Goal: Information Seeking & Learning: Find contact information

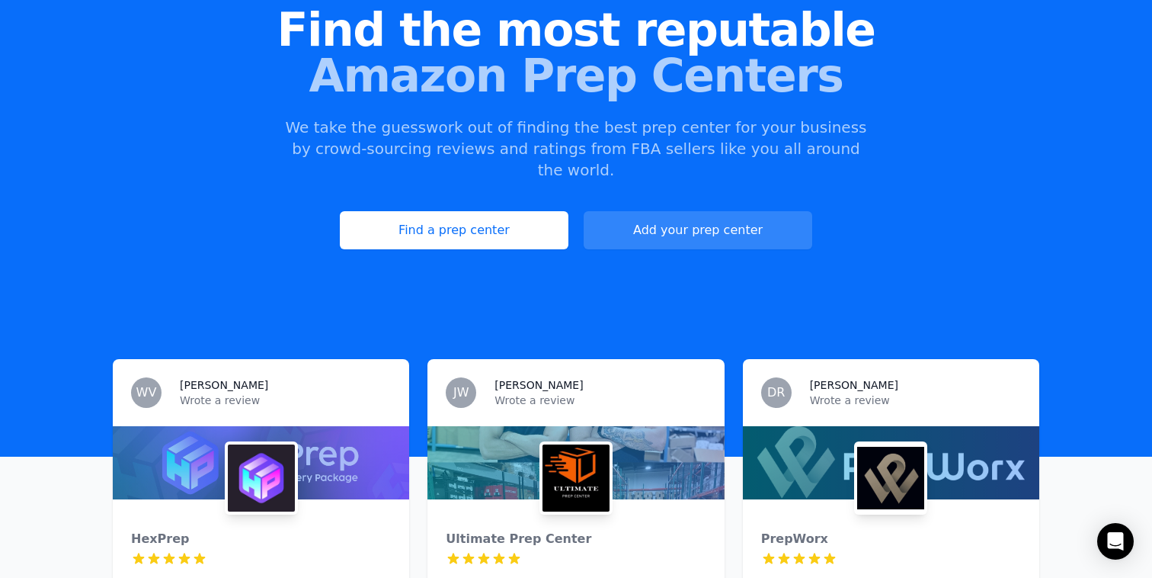
scroll to position [167, 0]
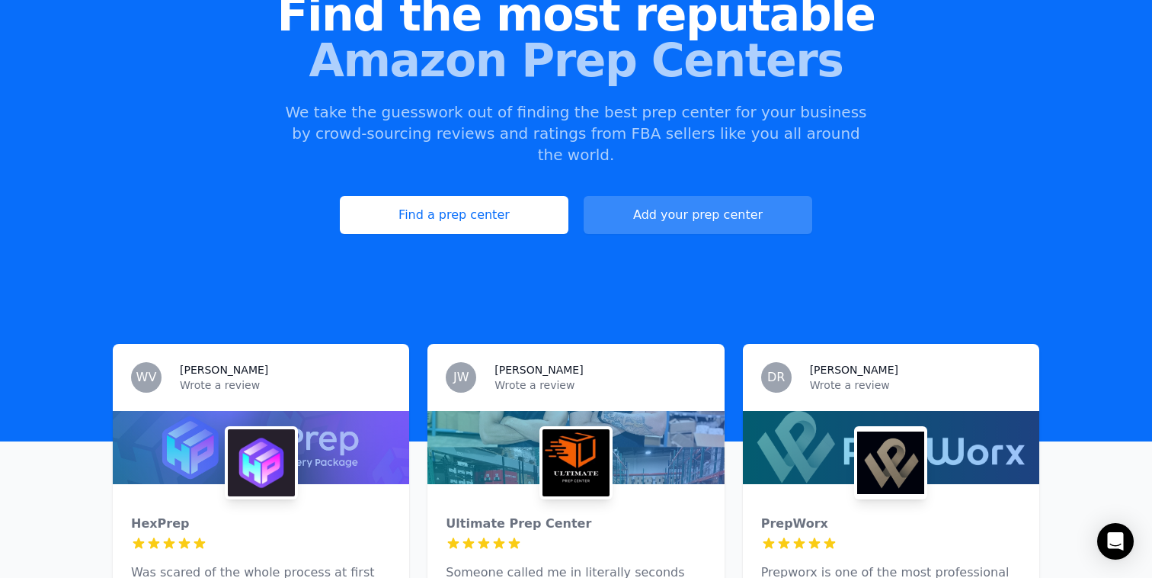
click at [716, 202] on link "Add your prep center" at bounding box center [698, 215] width 229 height 38
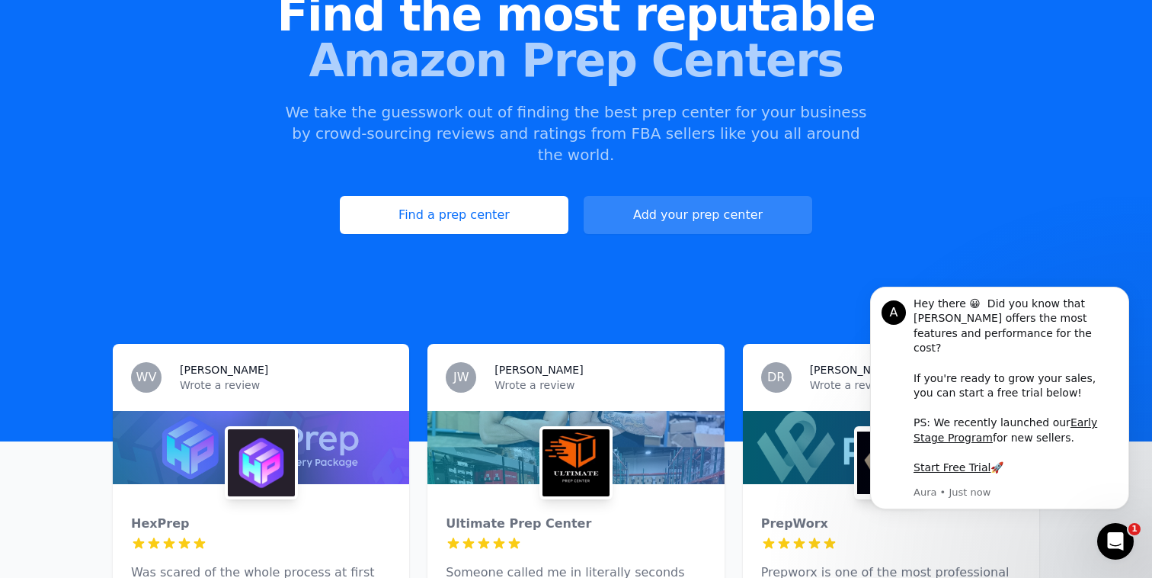
scroll to position [0, 0]
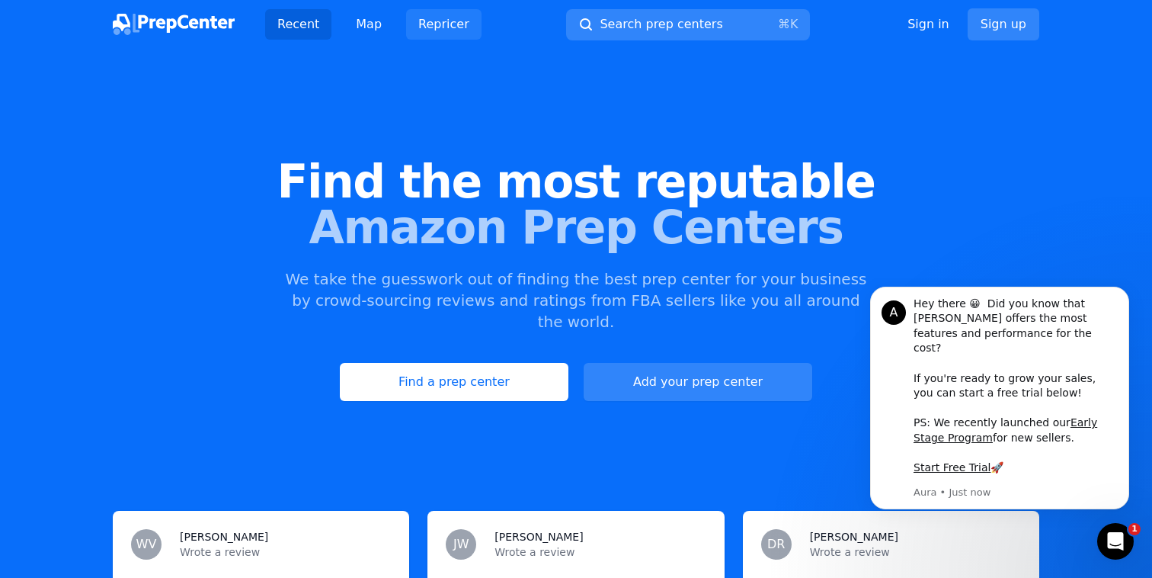
click at [453, 31] on link "Repricer" at bounding box center [443, 24] width 75 height 30
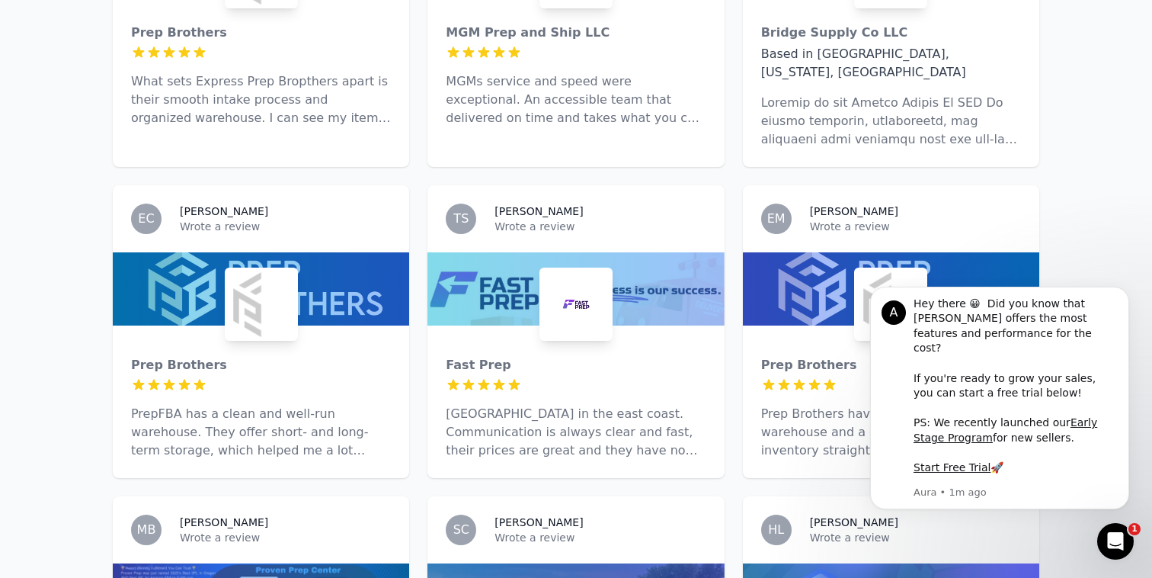
scroll to position [949, 0]
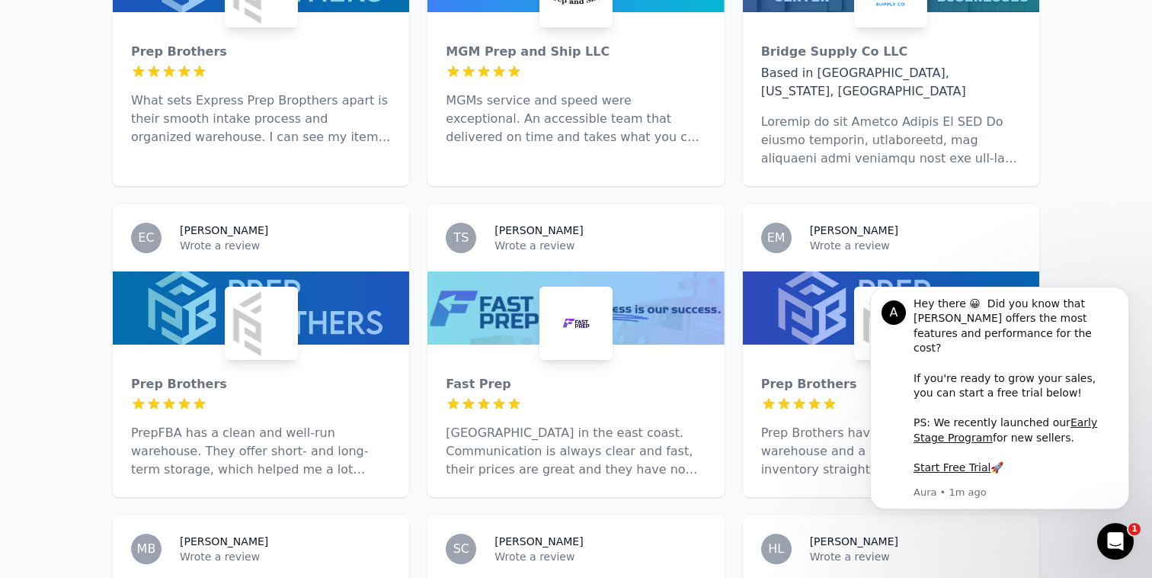
click at [511, 223] on h3 "Ted S." at bounding box center [539, 230] width 88 height 15
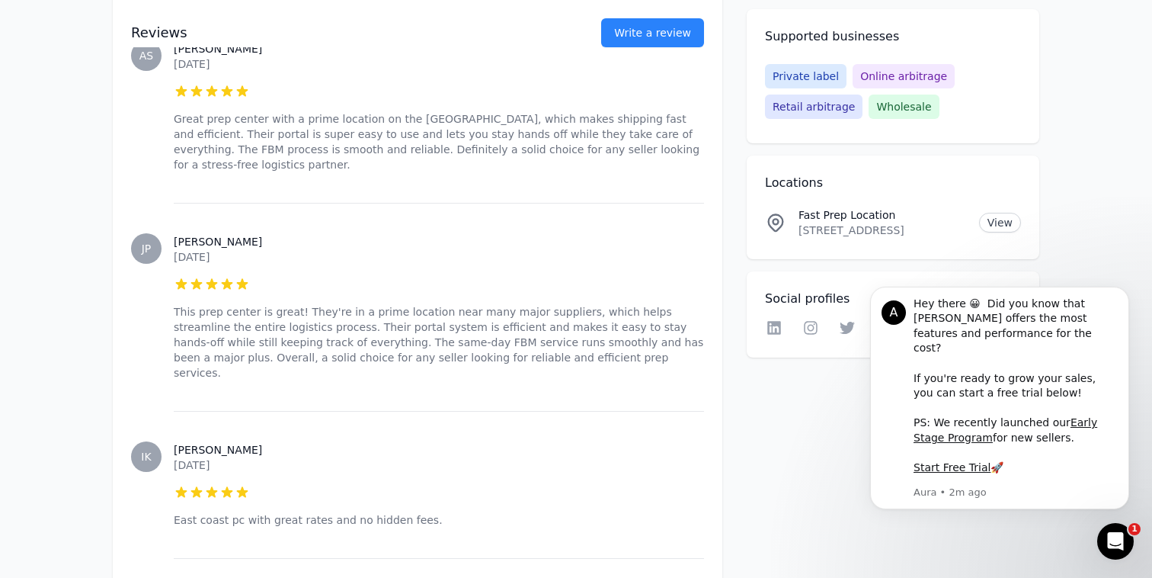
scroll to position [1064, 0]
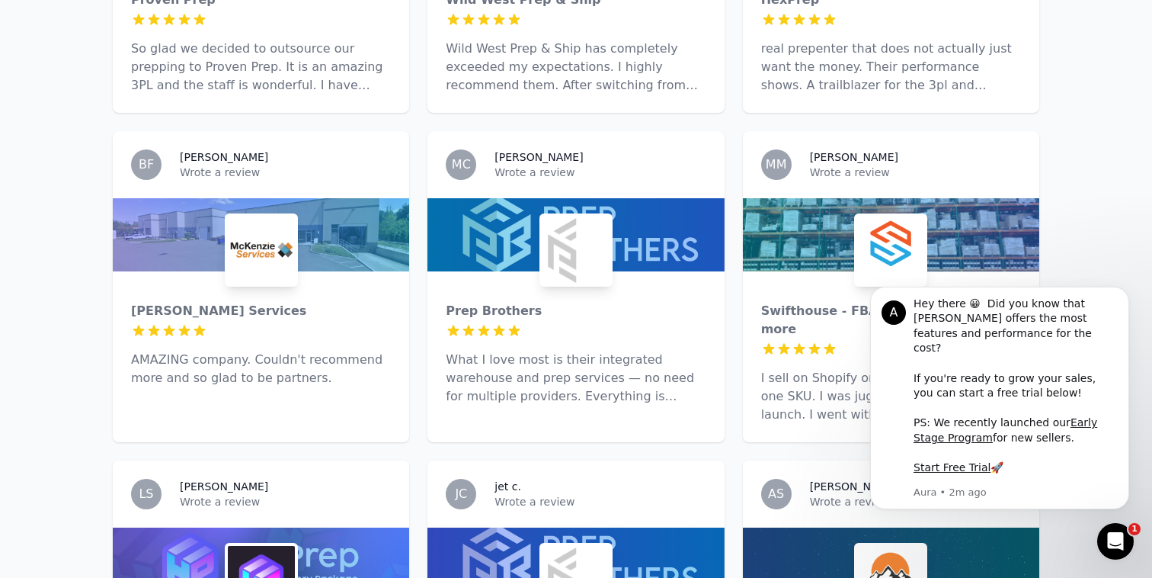
scroll to position [1651, 0]
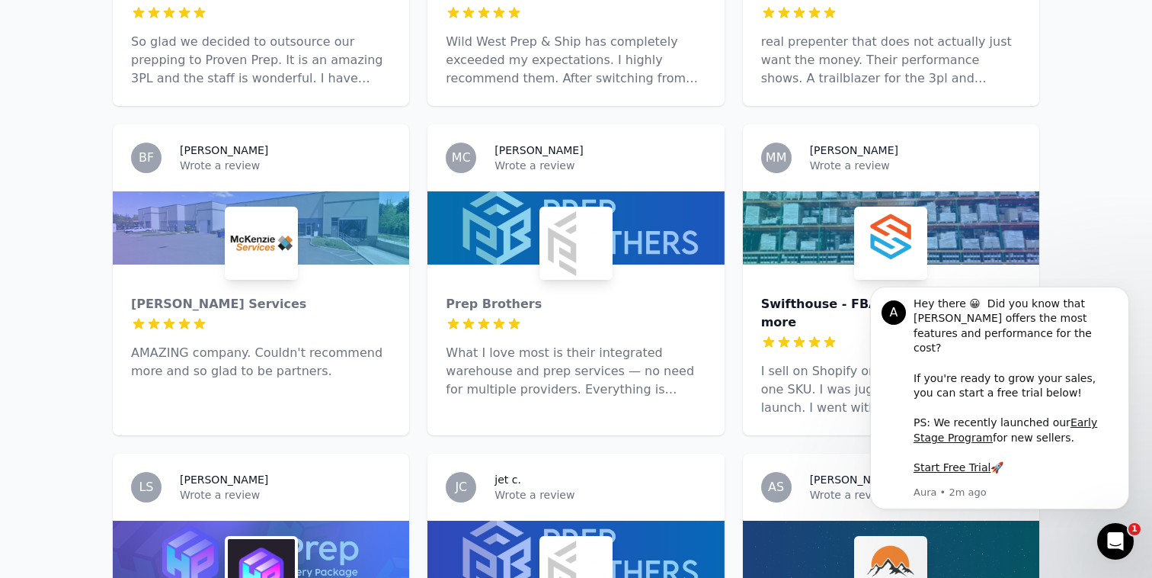
click at [822, 295] on div "Swifthouse - FBA, FBM, Shopify and more" at bounding box center [891, 313] width 260 height 37
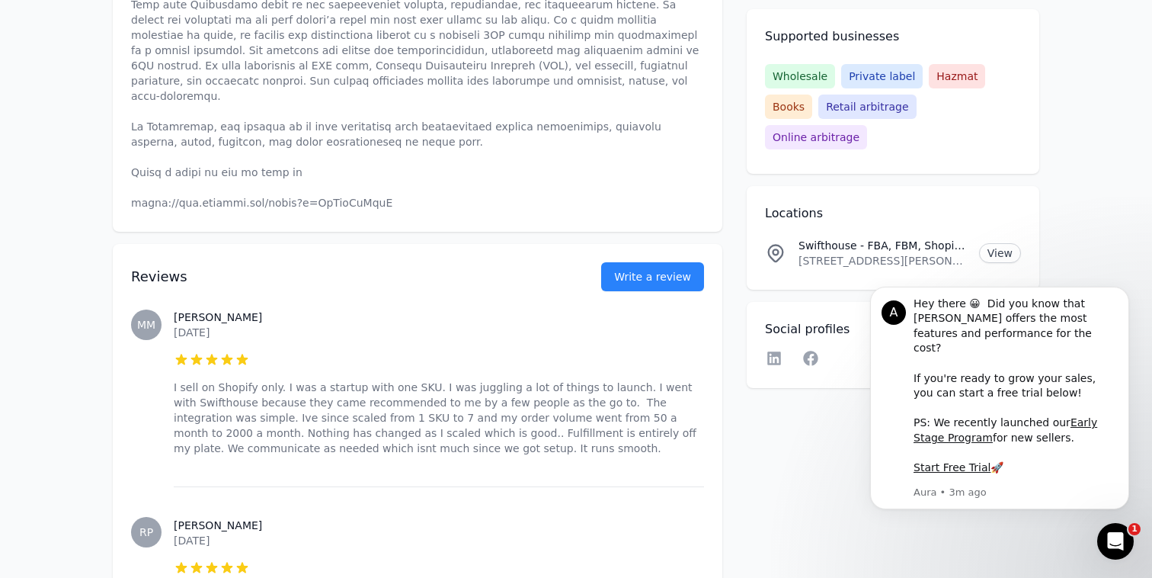
scroll to position [693, 0]
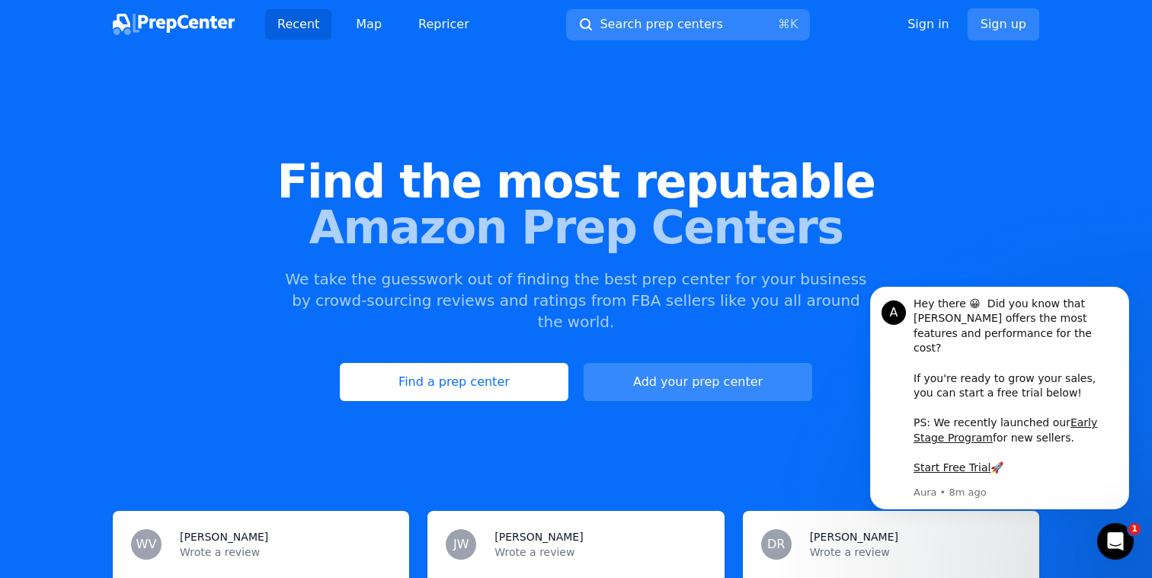
click at [654, 363] on link "Add your prep center" at bounding box center [698, 382] width 229 height 38
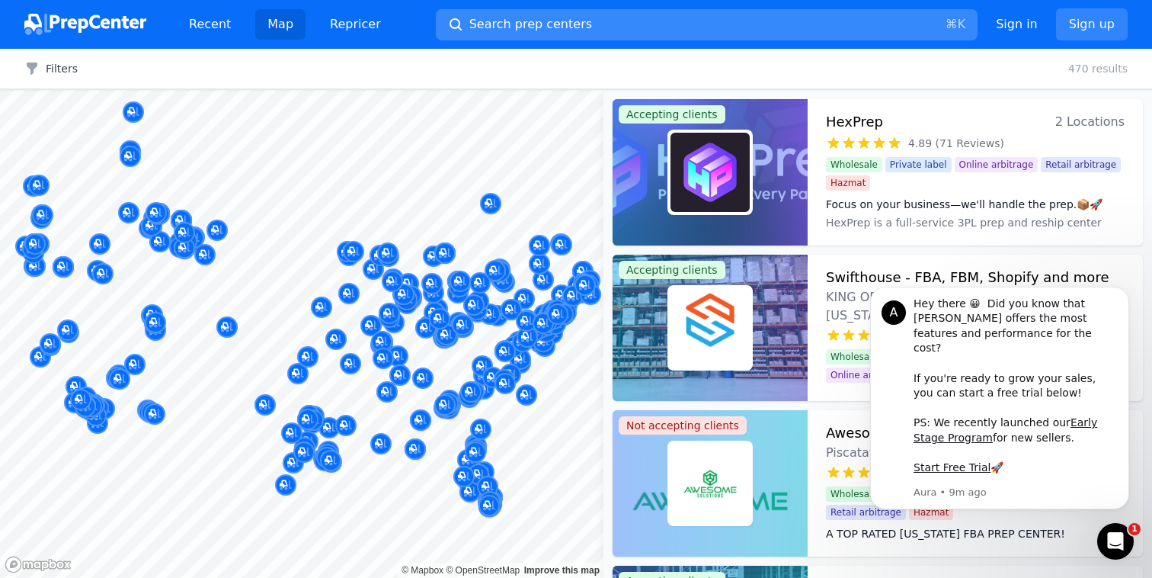
click at [514, 21] on span "Search prep centers" at bounding box center [530, 24] width 123 height 18
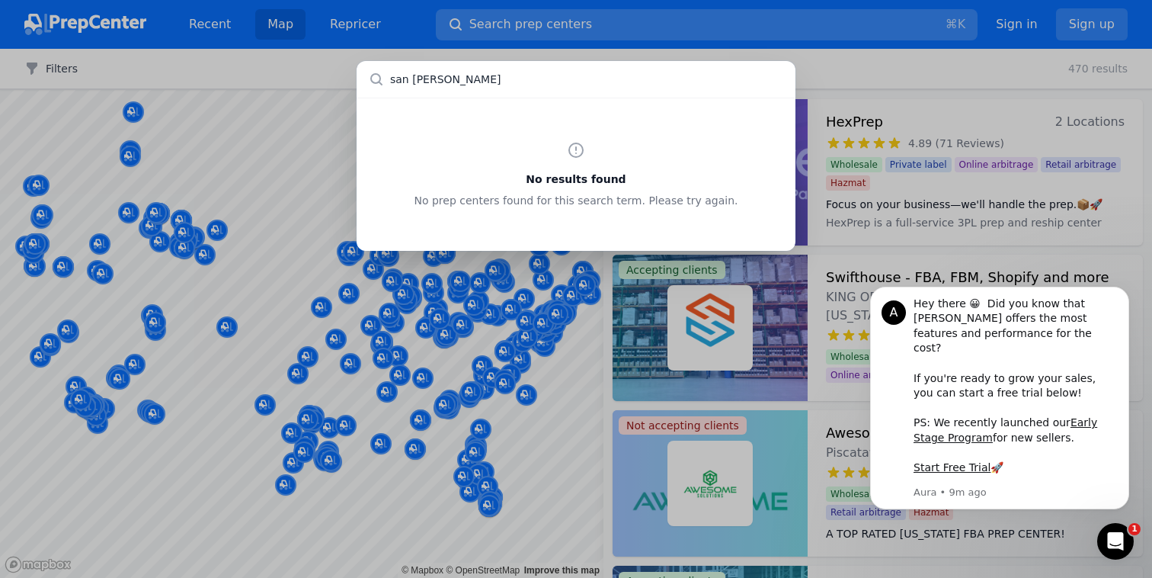
type input "san [PERSON_NAME]"
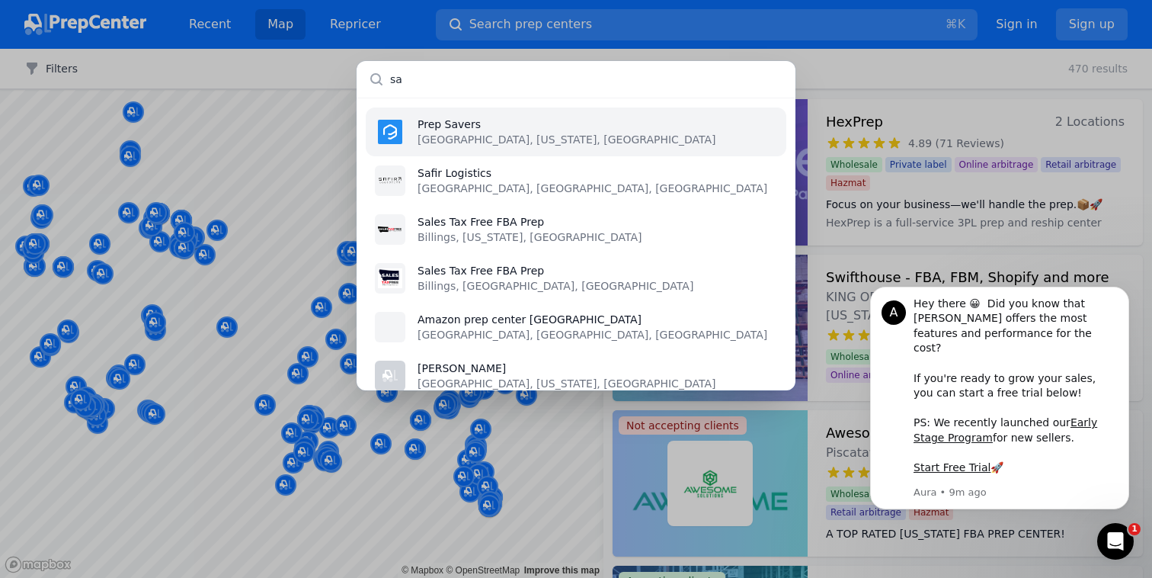
type input "s"
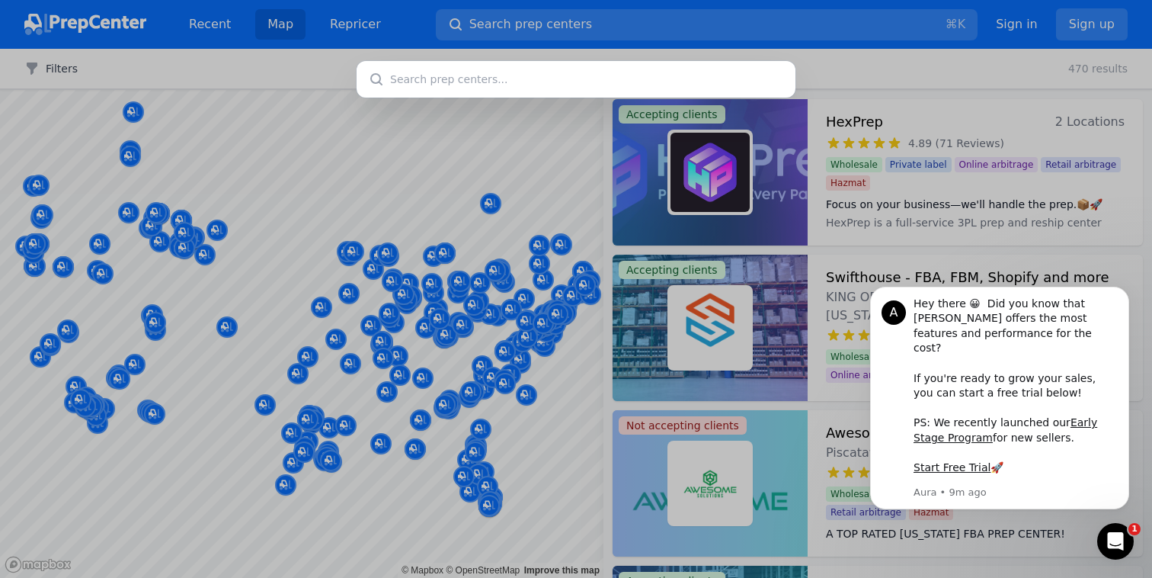
click at [835, 65] on div at bounding box center [576, 289] width 1152 height 578
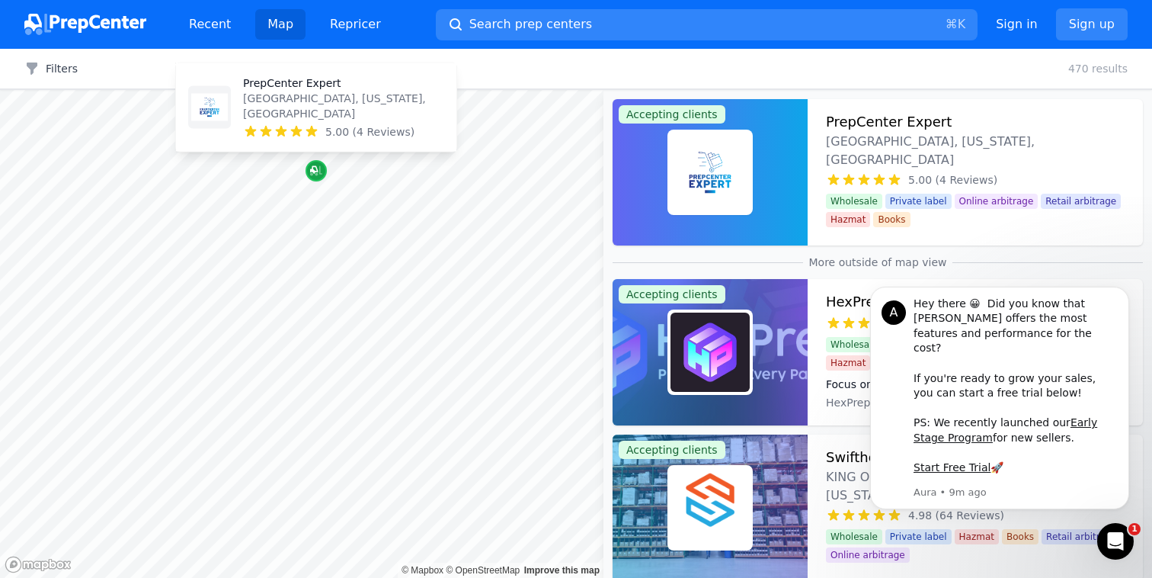
click at [317, 171] on icon "Map marker" at bounding box center [314, 170] width 8 height 8
click at [318, 91] on p "PrepCenter Expert" at bounding box center [343, 82] width 201 height 15
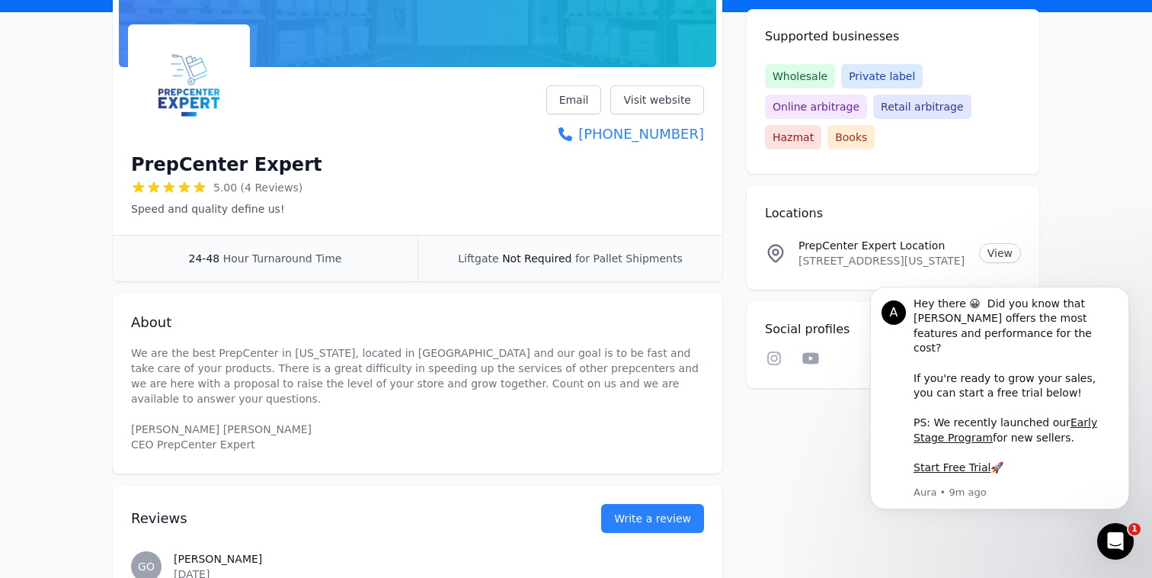
scroll to position [159, 0]
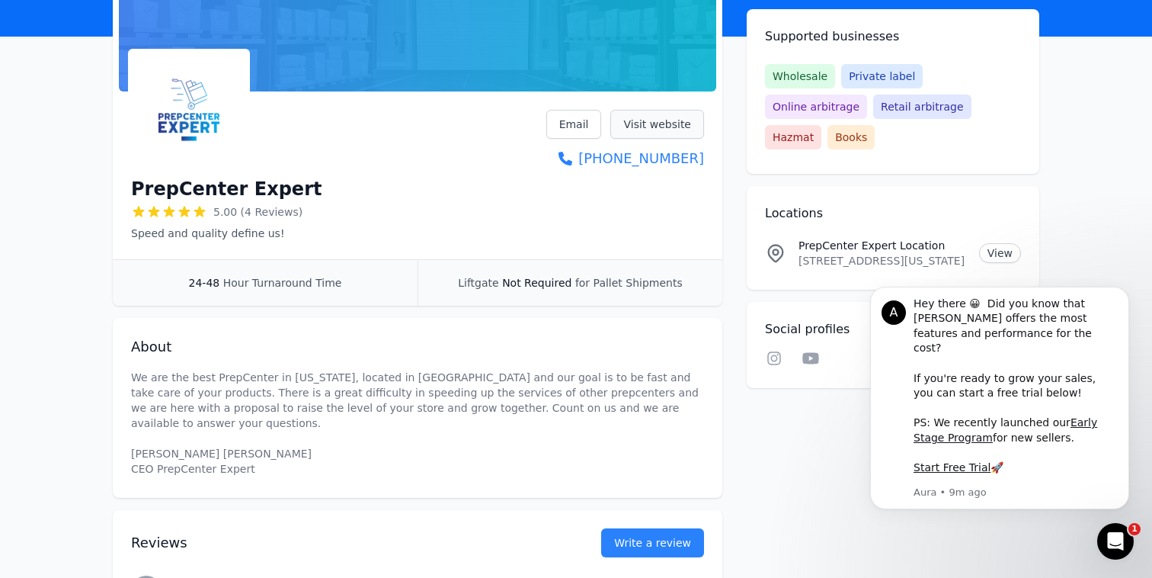
click at [682, 120] on link "Visit website" at bounding box center [657, 124] width 94 height 29
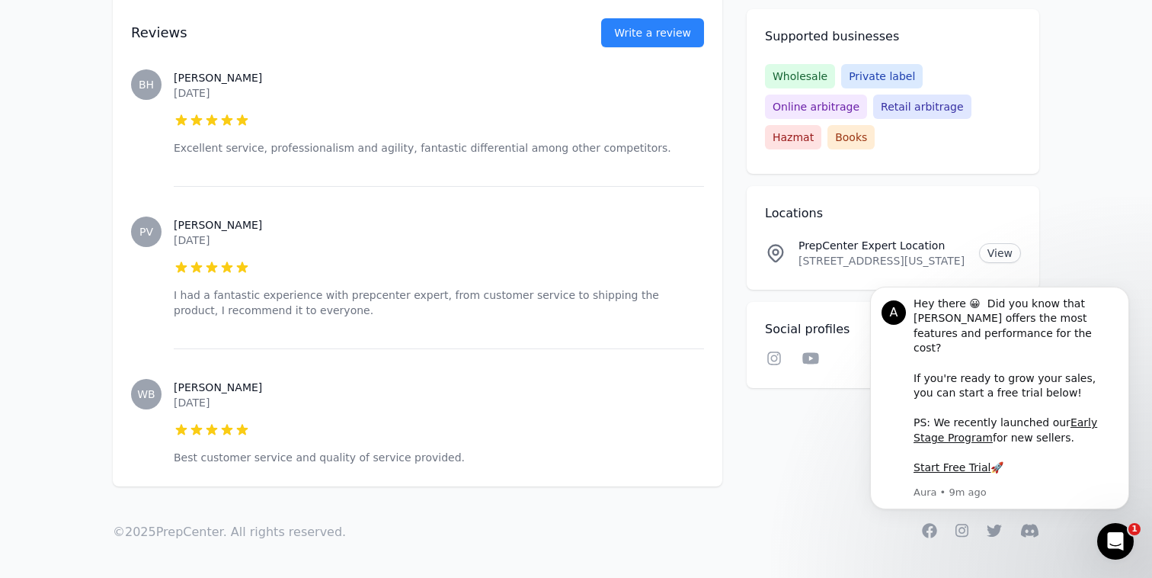
scroll to position [0, 0]
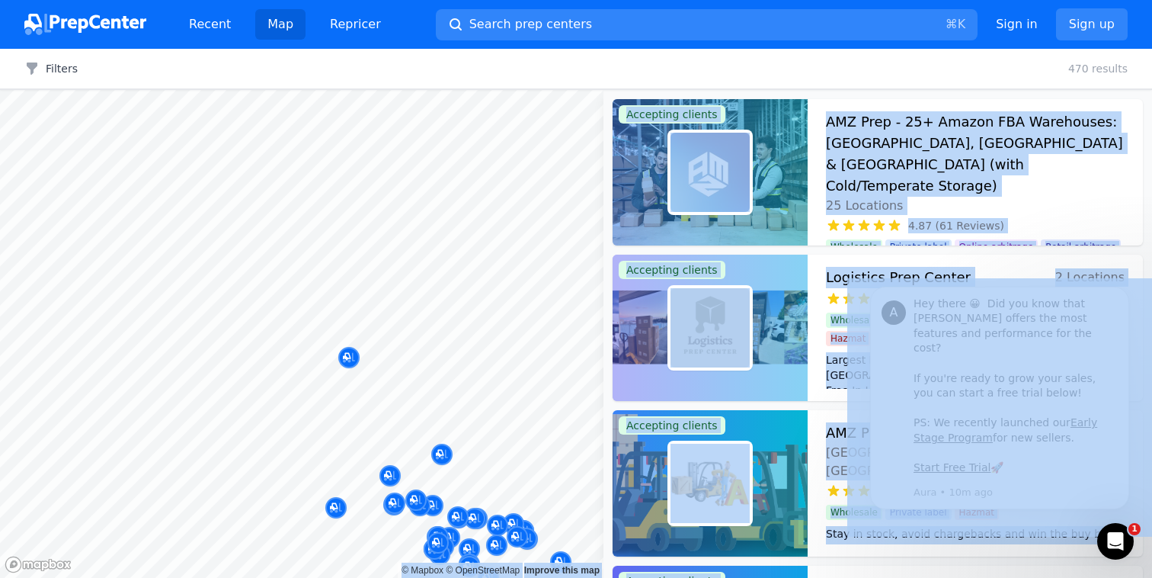
click at [411, 409] on body "Recent Map Repricer Search prep centers ⌘ K Open main menu Sign in Sign up Filt…" at bounding box center [576, 289] width 1152 height 578
click at [287, 250] on div at bounding box center [373, 253] width 293 height 12
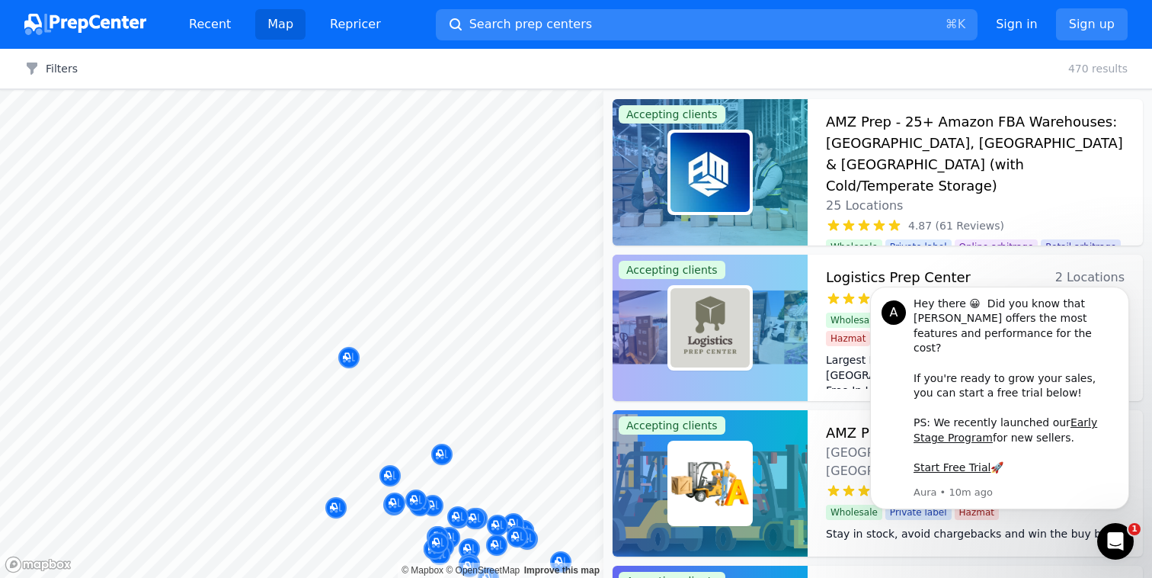
click at [375, 324] on body "Recent Map Repricer Search prep centers ⌘ K Open main menu Sign in Sign up Filt…" at bounding box center [576, 289] width 1152 height 578
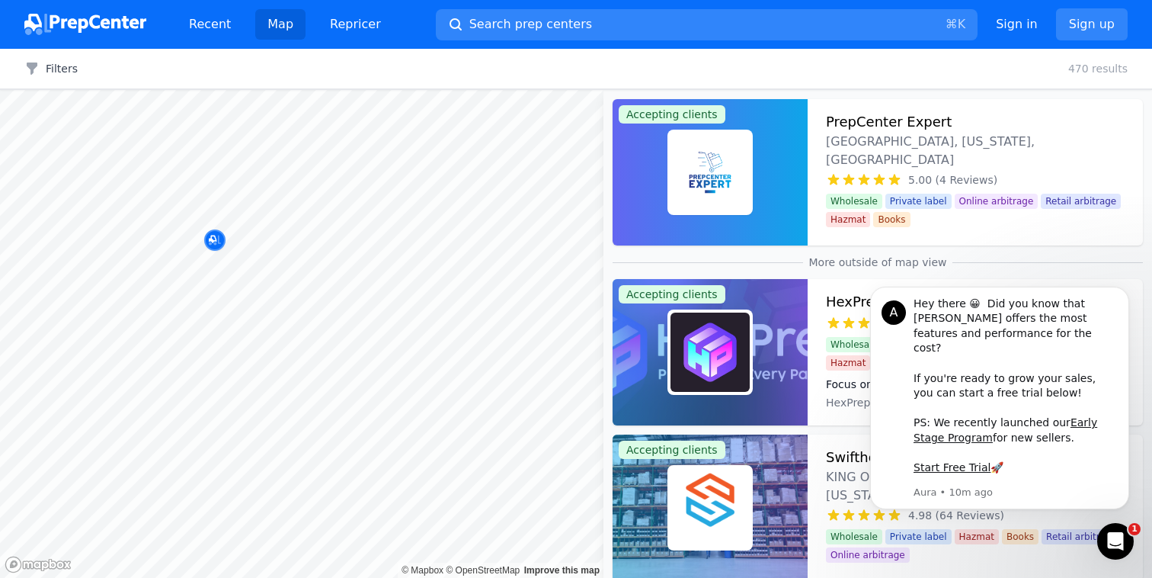
click at [212, 242] on div at bounding box center [349, 239] width 293 height 12
click at [216, 242] on div at bounding box center [349, 239] width 293 height 12
click at [214, 238] on div at bounding box center [349, 239] width 293 height 12
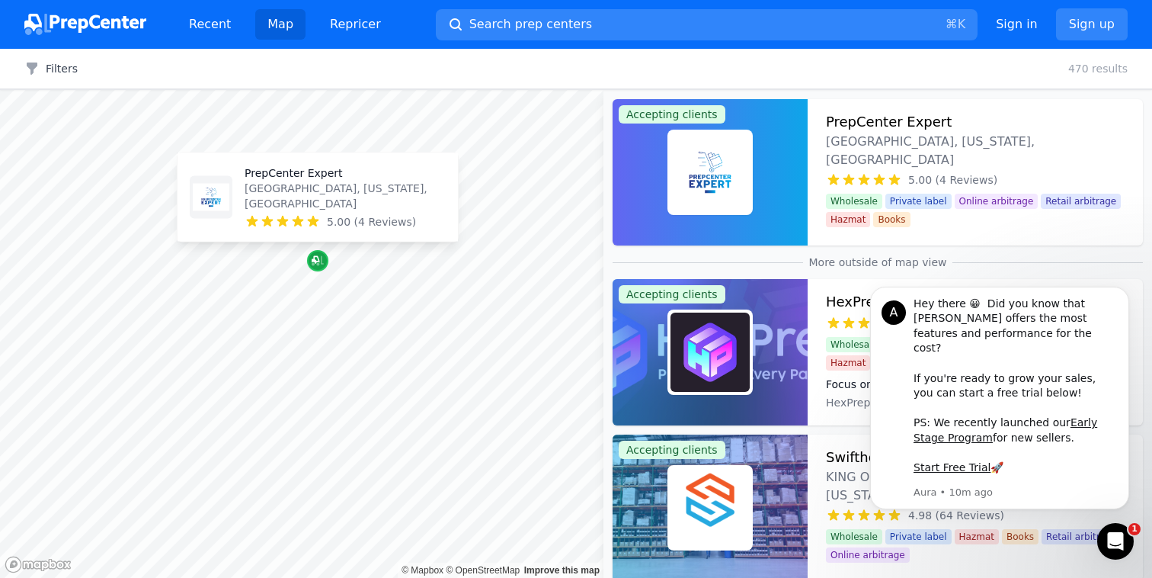
click at [319, 266] on icon "Map marker" at bounding box center [318, 260] width 12 height 15
click at [316, 197] on p "[GEOGRAPHIC_DATA], [US_STATE], [GEOGRAPHIC_DATA]" at bounding box center [345, 196] width 201 height 30
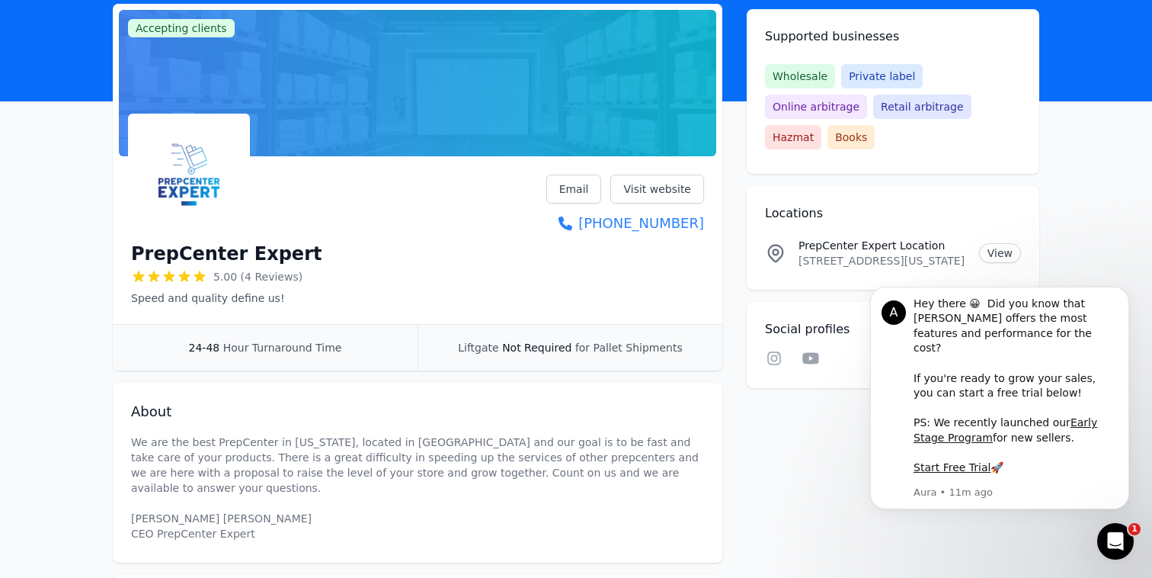
scroll to position [97, 0]
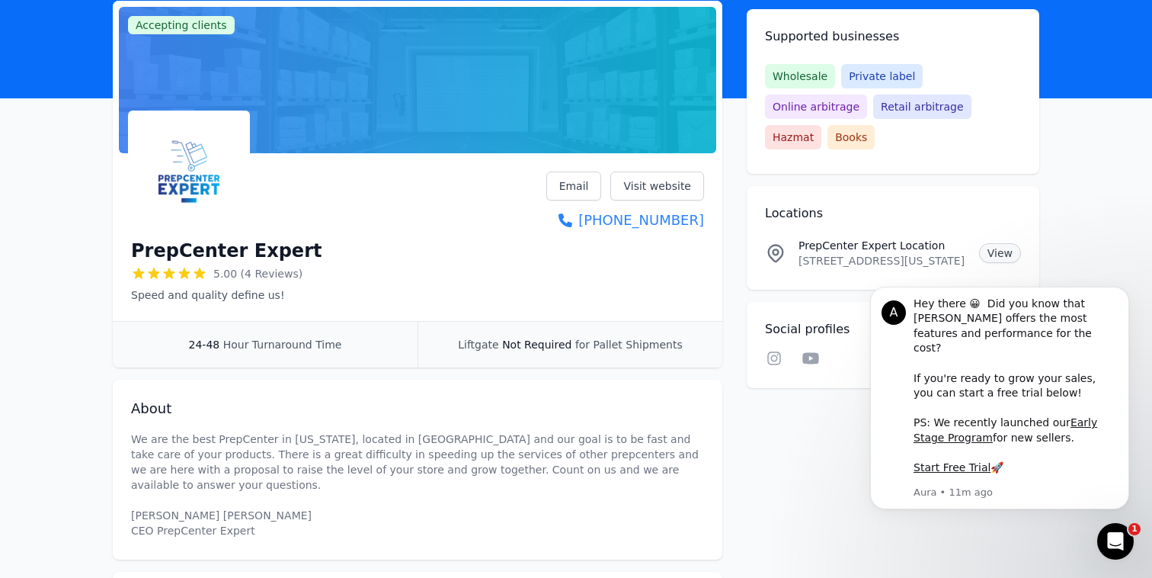
click at [991, 243] on link "View" at bounding box center [1000, 253] width 42 height 20
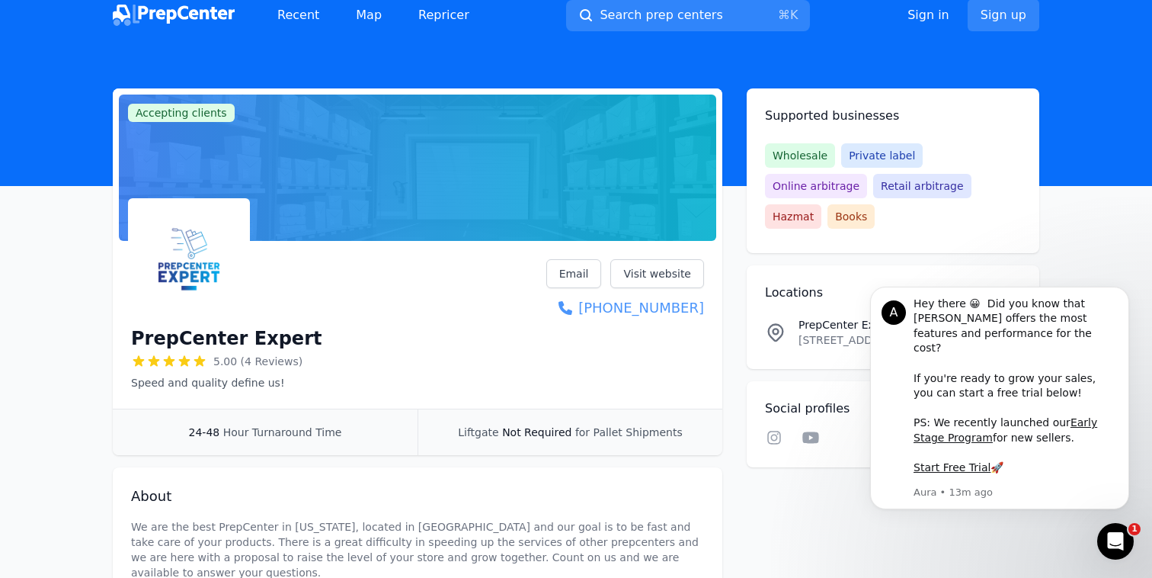
scroll to position [0, 0]
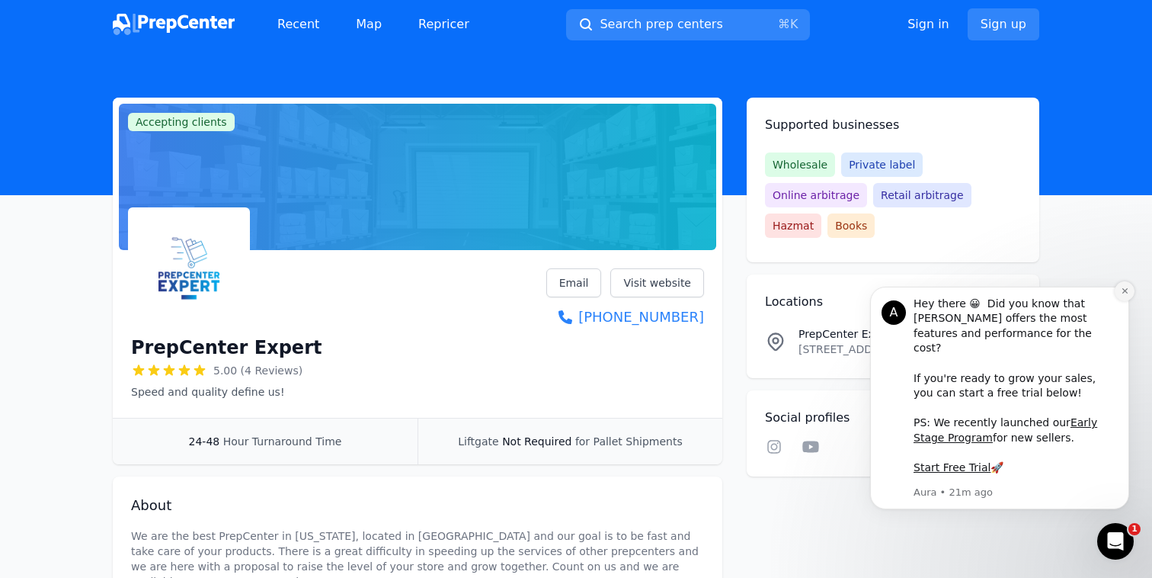
click at [1132, 301] on button "Dismiss notification" at bounding box center [1125, 291] width 20 height 20
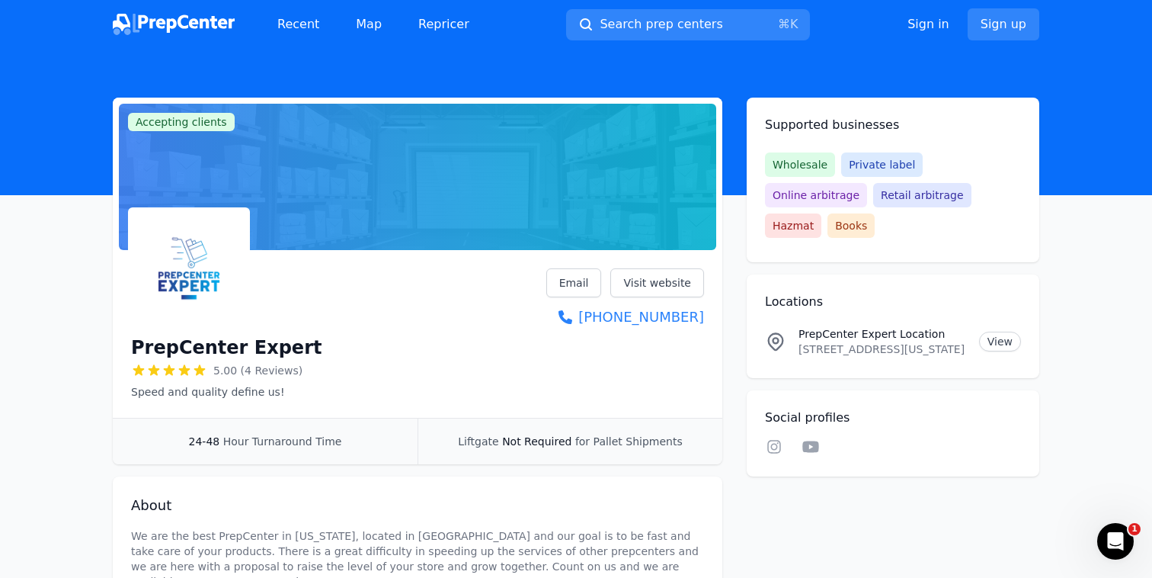
click at [917, 346] on div "Locations PrepCenter Expert Location [STREET_ADDRESS][US_STATE] View" at bounding box center [893, 326] width 293 height 104
drag, startPoint x: 800, startPoint y: 315, endPoint x: 937, endPoint y: 322, distance: 137.3
click at [940, 341] on p "[STREET_ADDRESS][US_STATE]" at bounding box center [883, 348] width 168 height 15
copy p "[STREET_ADDRESS]"
